Goal: Use online tool/utility: Utilize a website feature to perform a specific function

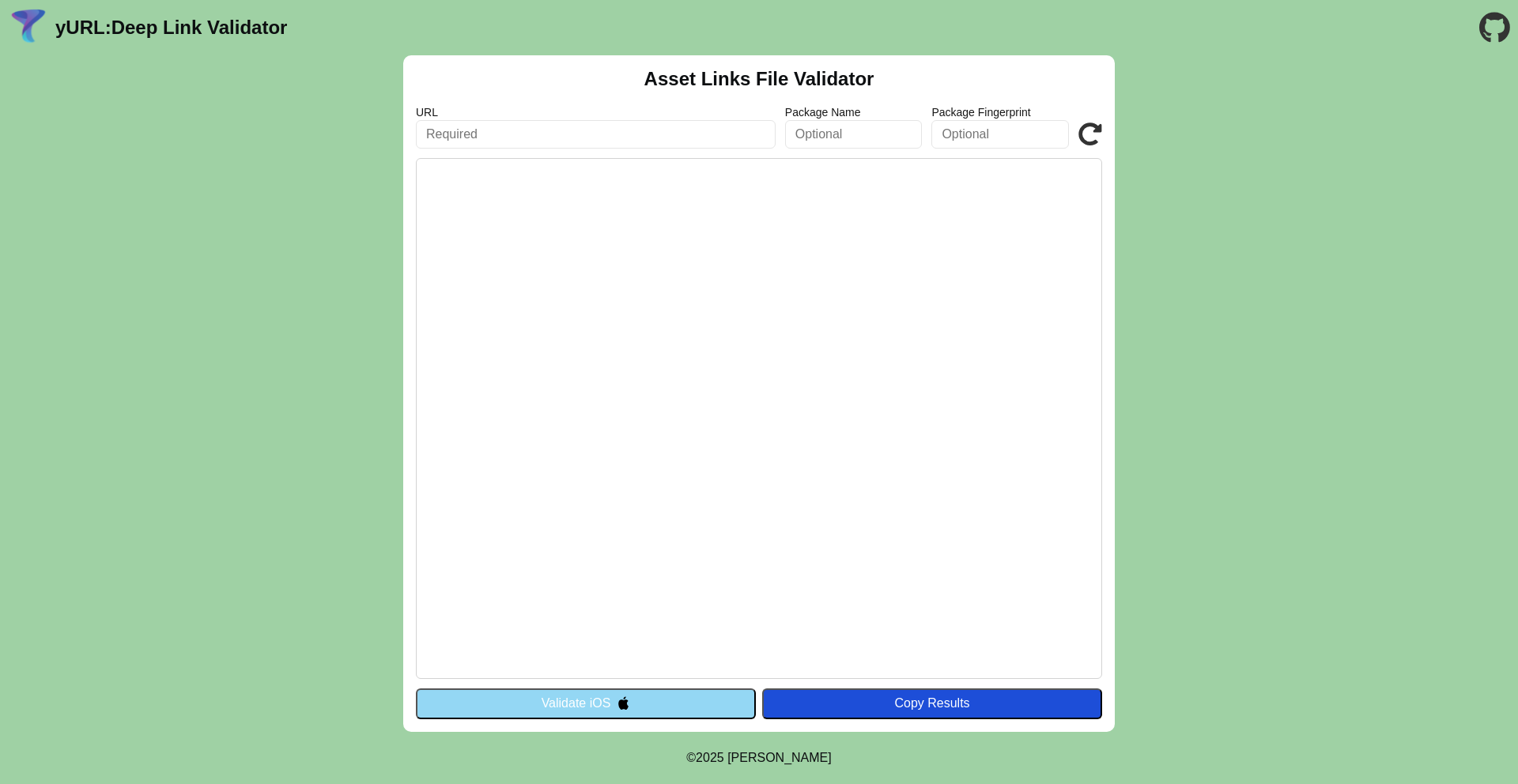
click at [605, 136] on input "text" at bounding box center [595, 134] width 360 height 29
paste input "assetlinks.json"
paste input "/.well-known/assetlinks.json"
type input "[URL][DOMAIN_NAME]"
click button "Validate" at bounding box center [0, 0] width 0 height 0
